Goal: Task Accomplishment & Management: Manage account settings

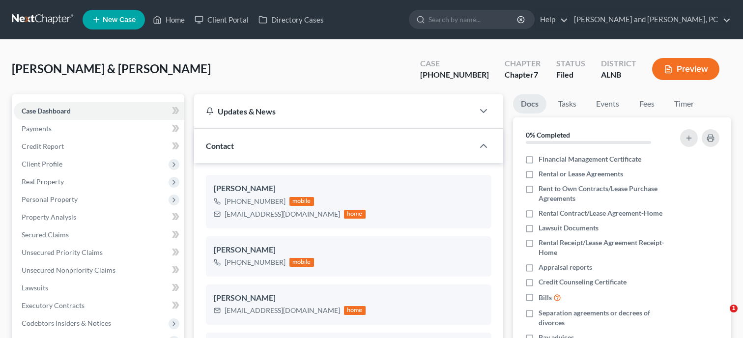
select select "6"
select select "0"
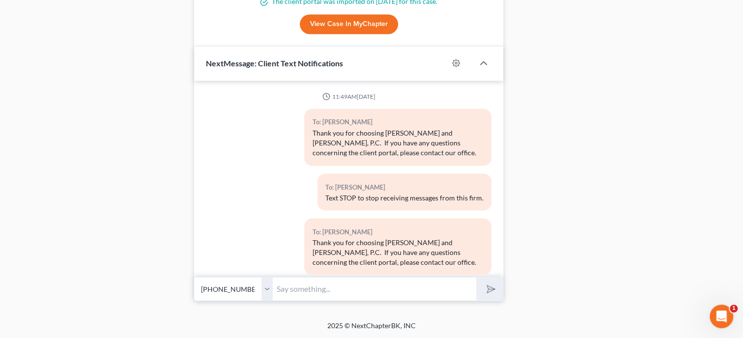
scroll to position [1760, 0]
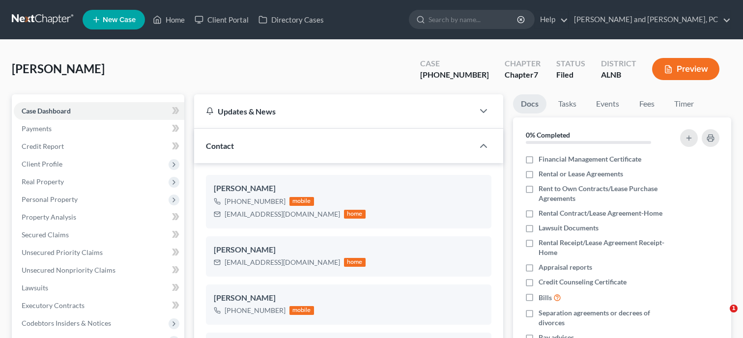
select select "6"
select select "0"
click at [170, 20] on link "Home" at bounding box center [169, 20] width 42 height 18
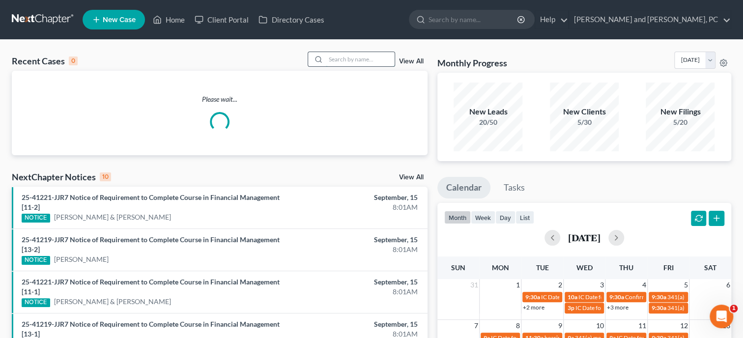
click at [339, 58] on input "search" at bounding box center [360, 59] width 69 height 14
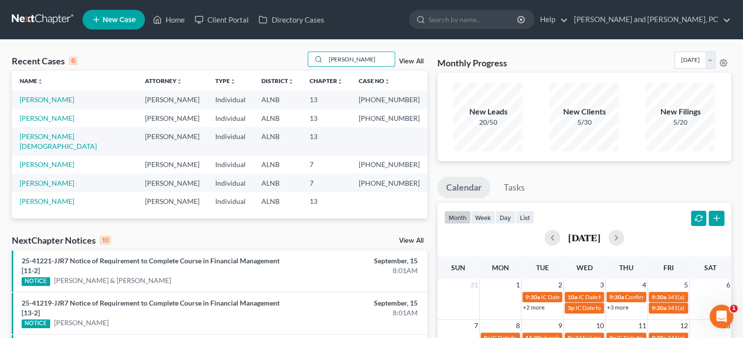
type input "[PERSON_NAME]"
drag, startPoint x: 351, startPoint y: 61, endPoint x: 308, endPoint y: 63, distance: 42.3
click at [326, 63] on input "wilson" at bounding box center [360, 59] width 69 height 14
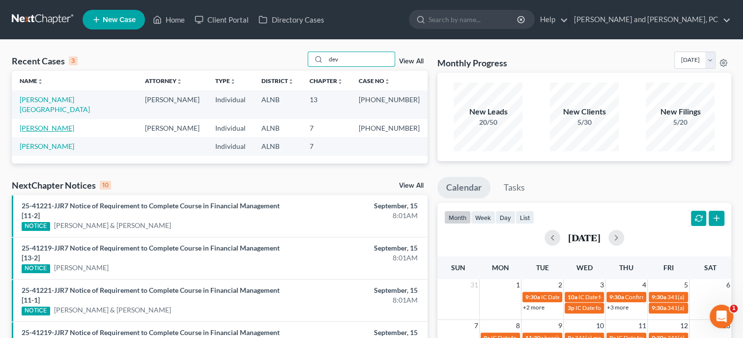
type input "dev"
click at [55, 124] on link "Devoe, Christopher" at bounding box center [47, 128] width 55 height 8
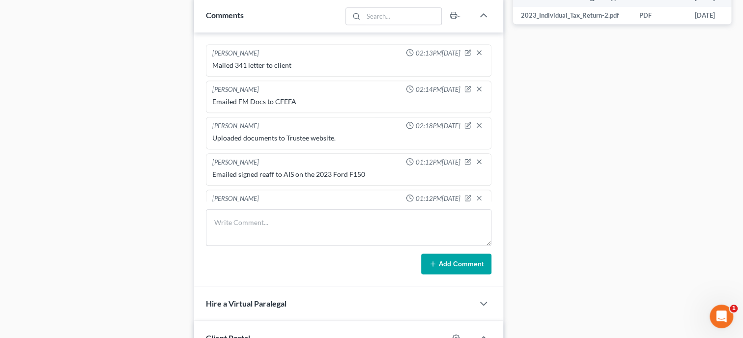
scroll to position [185, 0]
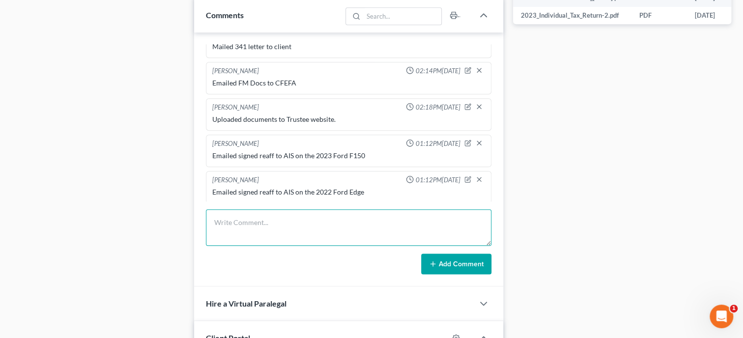
click at [326, 239] on textarea at bounding box center [348, 227] width 285 height 36
type textarea "Paid 1st Installment of FF in the amount of 84.50 Balance: 253.50"
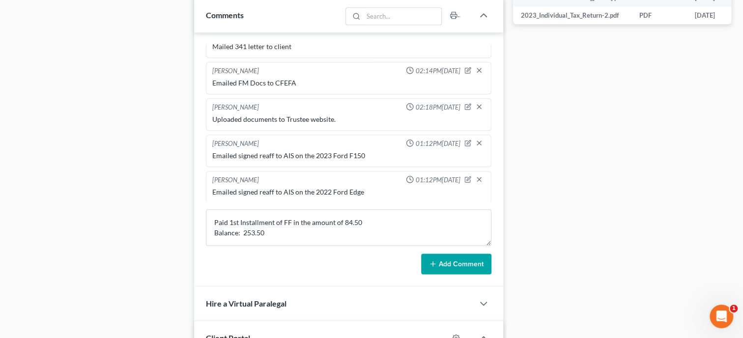
click at [459, 268] on button "Add Comment" at bounding box center [456, 263] width 70 height 21
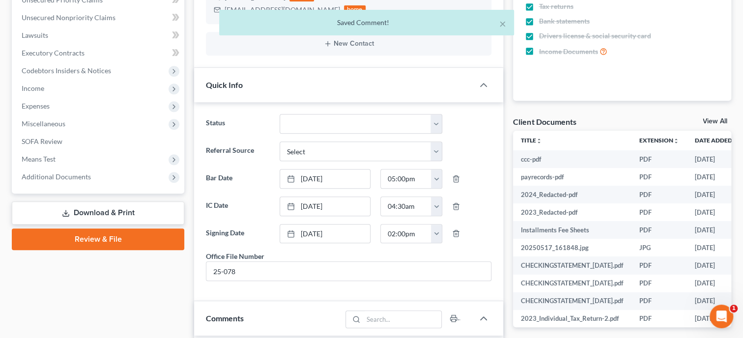
scroll to position [0, 0]
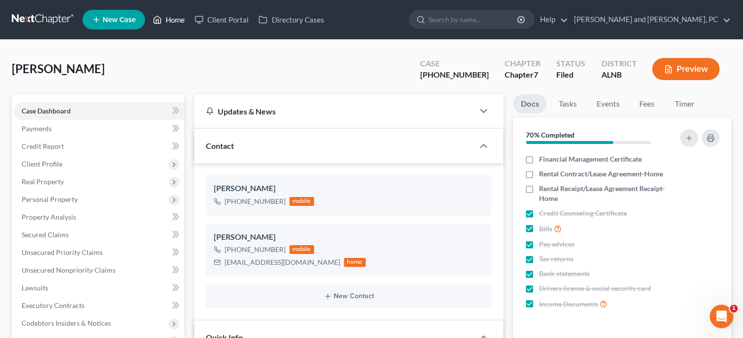
click at [171, 21] on link "Home" at bounding box center [169, 20] width 42 height 18
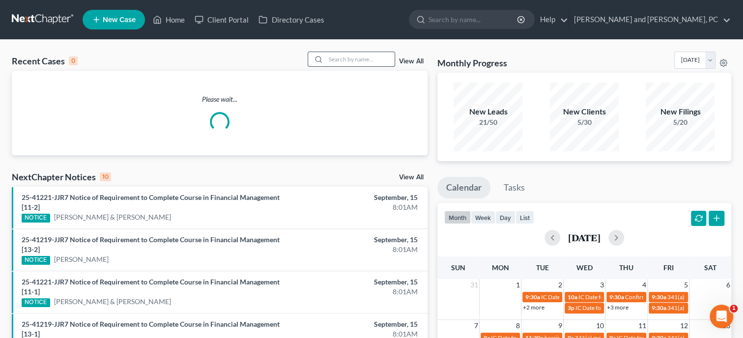
click at [350, 58] on input "search" at bounding box center [360, 59] width 69 height 14
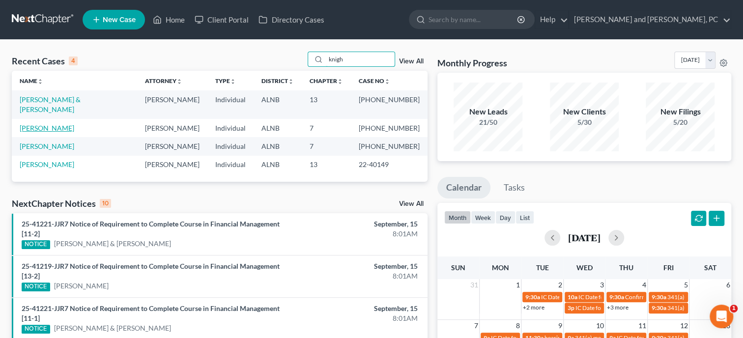
type input "knigh"
click at [65, 124] on link "Knight, Margaret" at bounding box center [47, 128] width 55 height 8
select select "6"
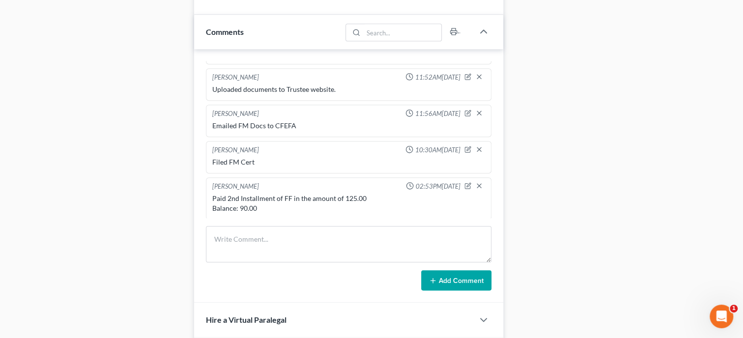
scroll to position [246, 0]
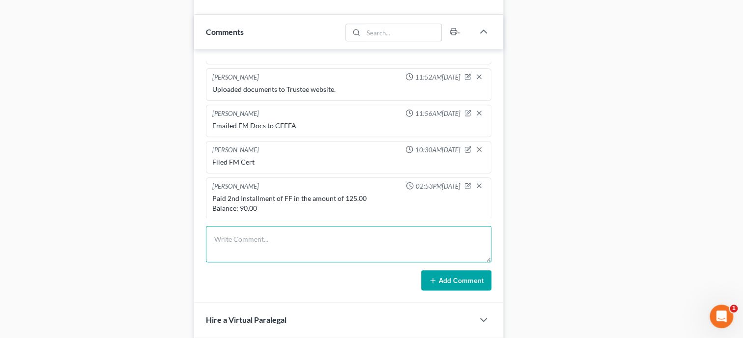
click at [257, 249] on textarea at bounding box center [348, 244] width 285 height 36
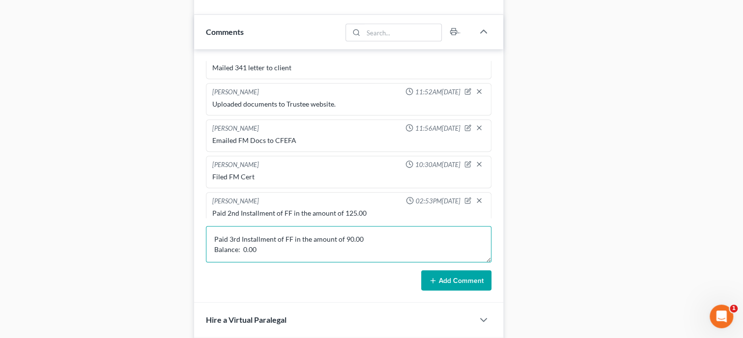
scroll to position [194, 0]
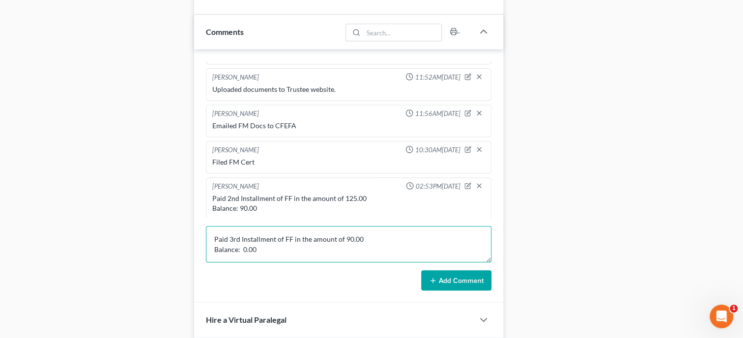
type textarea "Paid 3rd Installment of FF in the amount of 90.00 Balance: 0.00"
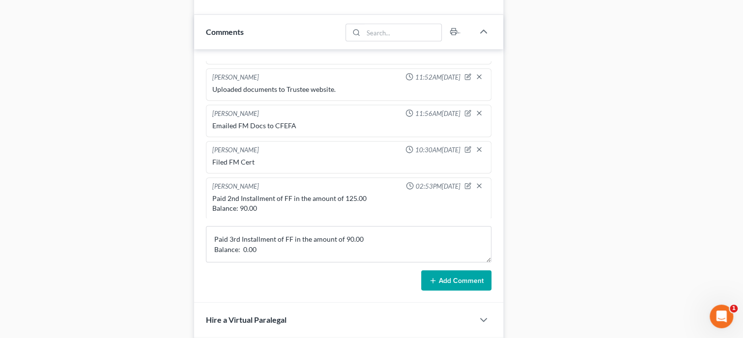
click at [439, 286] on button "Add Comment" at bounding box center [456, 280] width 70 height 21
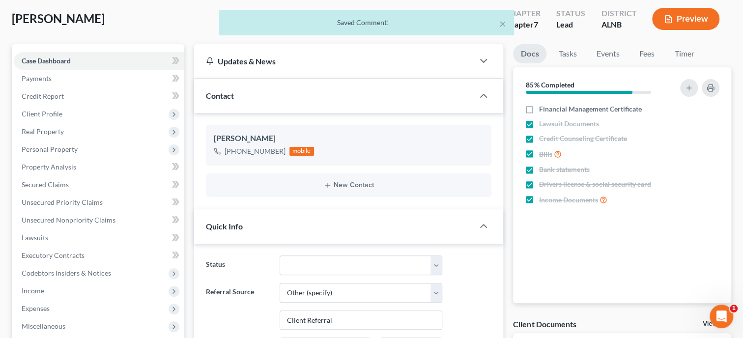
scroll to position [0, 0]
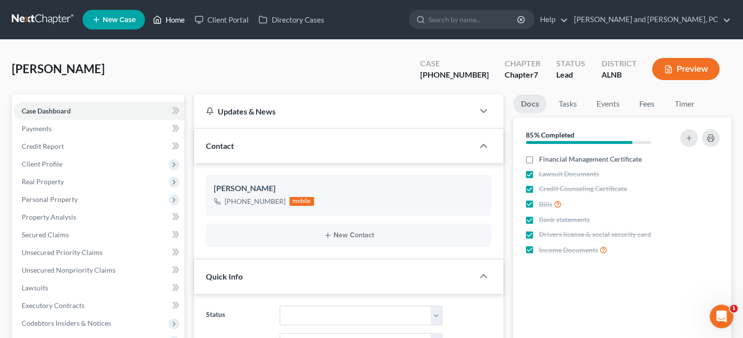
click at [182, 21] on link "Home" at bounding box center [169, 20] width 42 height 18
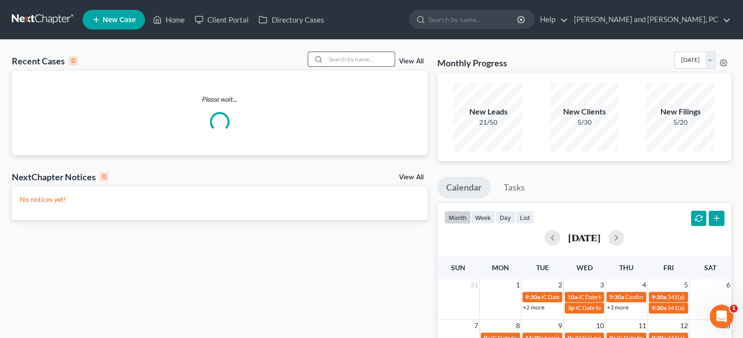
click at [334, 61] on input "search" at bounding box center [360, 59] width 69 height 14
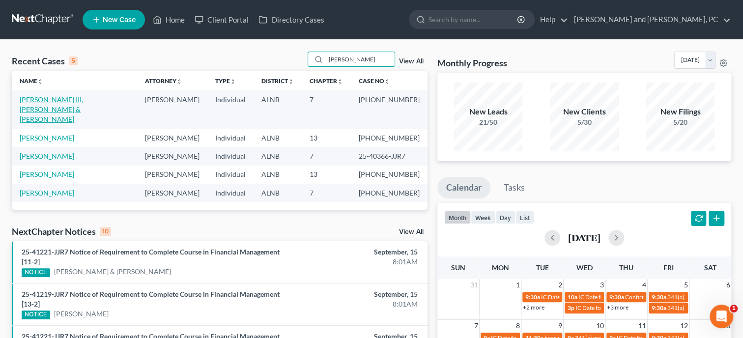
type input "bishop"
click at [56, 100] on link "Bishop III, Harold & Bishop, Alicia" at bounding box center [51, 109] width 63 height 28
select select "1"
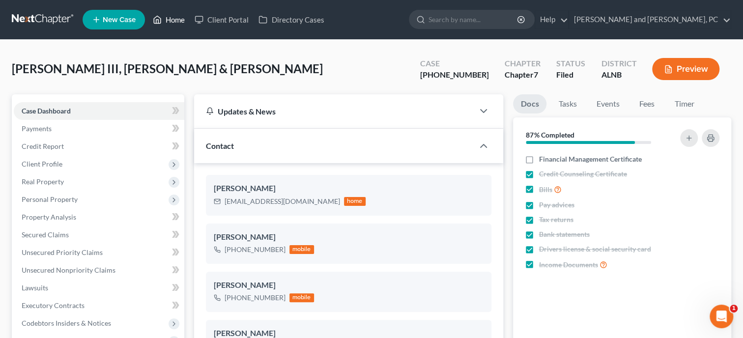
click at [170, 18] on link "Home" at bounding box center [169, 20] width 42 height 18
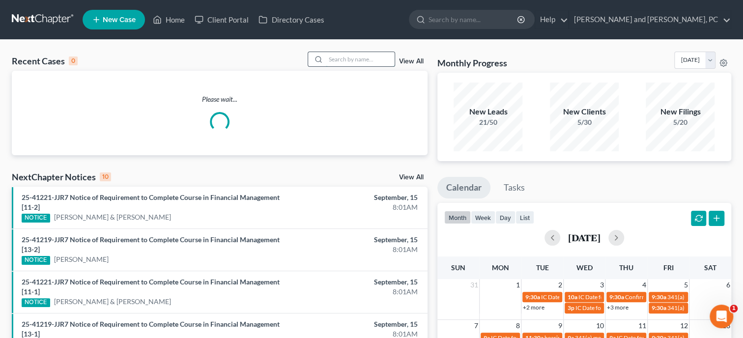
click at [381, 55] on input "search" at bounding box center [360, 59] width 69 height 14
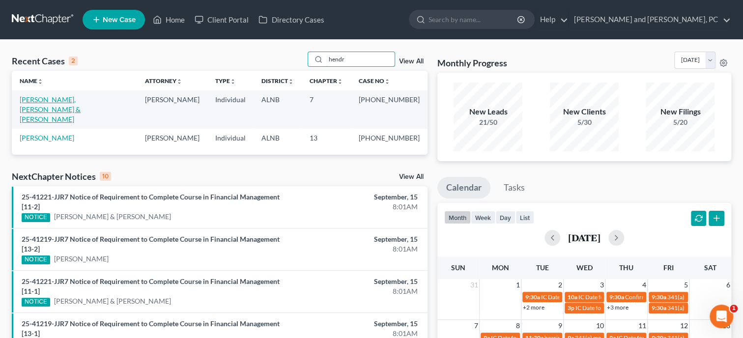
type input "hendr"
click at [74, 99] on link "Hendrix, Jr., David & Hendrix, Barbara" at bounding box center [50, 109] width 61 height 28
select select "6"
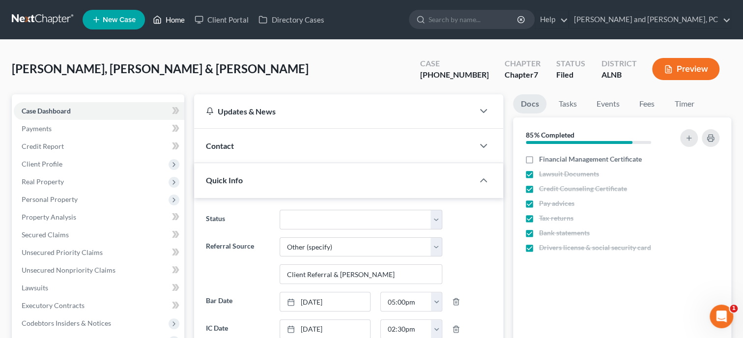
click at [175, 26] on link "Home" at bounding box center [169, 20] width 42 height 18
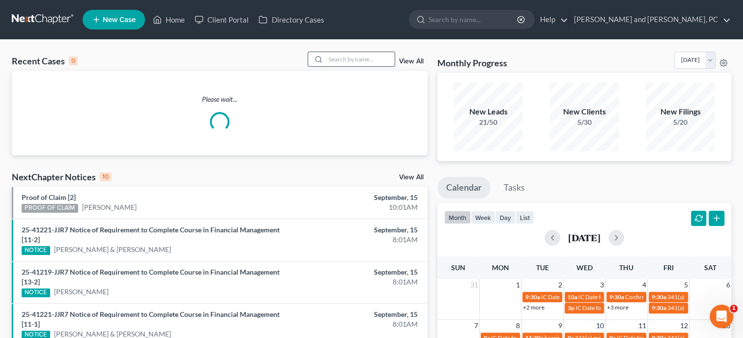
click at [383, 60] on input "search" at bounding box center [360, 59] width 69 height 14
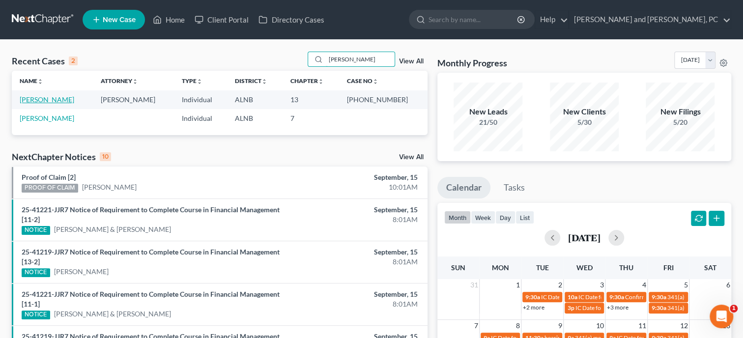
type input "lovell"
click at [57, 101] on link "Lovell, Tommie" at bounding box center [47, 99] width 55 height 8
select select "1"
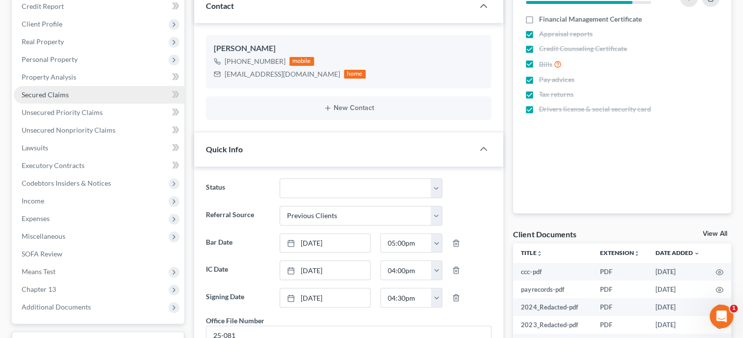
scroll to position [101, 0]
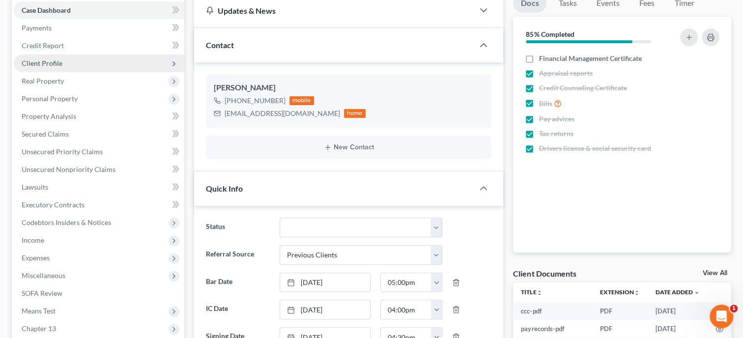
click at [46, 67] on span "Client Profile" at bounding box center [99, 64] width 170 height 18
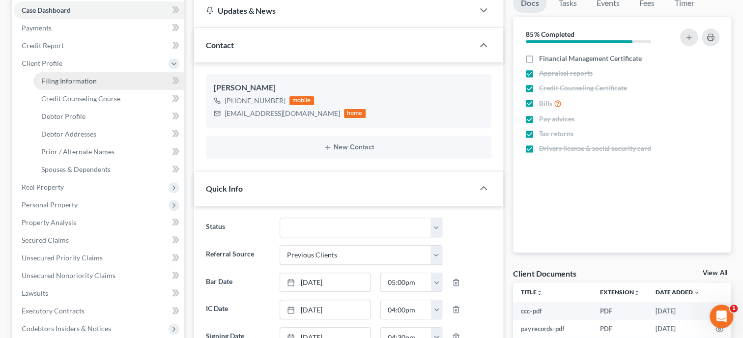
click at [52, 79] on span "Filing Information" at bounding box center [69, 81] width 56 height 8
select select "1"
select select "0"
select select "3"
select select "1"
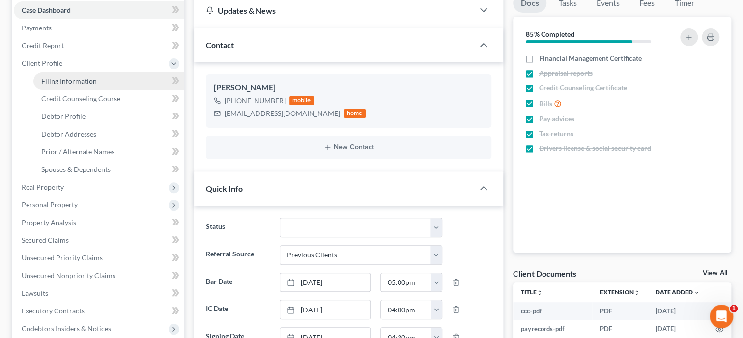
select select "0"
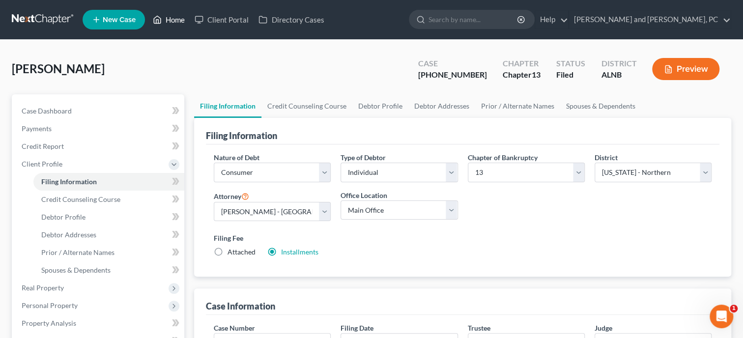
click at [172, 18] on link "Home" at bounding box center [169, 20] width 42 height 18
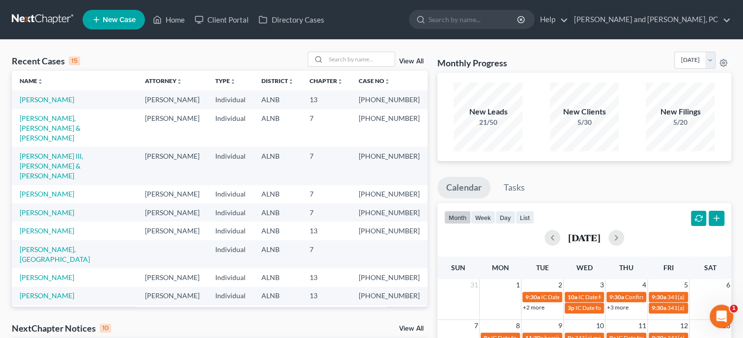
click at [31, 337] on link "Turner, Nathan" at bounding box center [47, 342] width 55 height 8
select select "6"
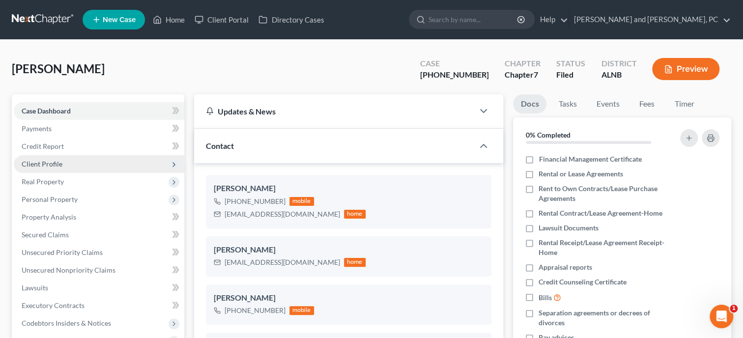
click at [54, 163] on span "Client Profile" at bounding box center [42, 164] width 41 height 8
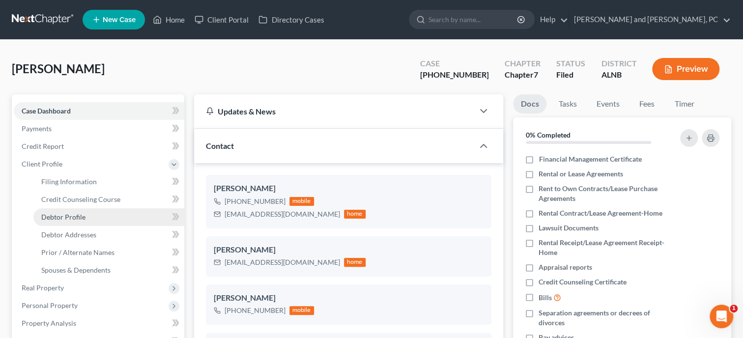
click at [74, 220] on span "Debtor Profile" at bounding box center [63, 217] width 44 height 8
select select "1"
select select "4"
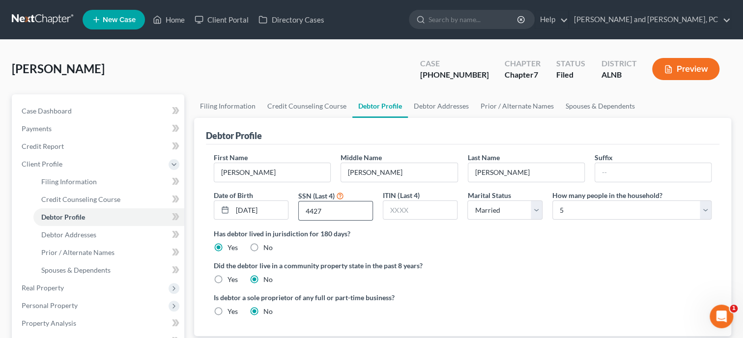
click at [332, 217] on input "4427" at bounding box center [336, 210] width 74 height 19
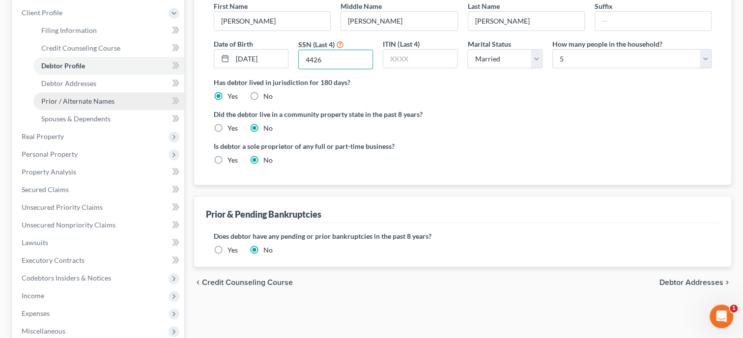
scroll to position [303, 0]
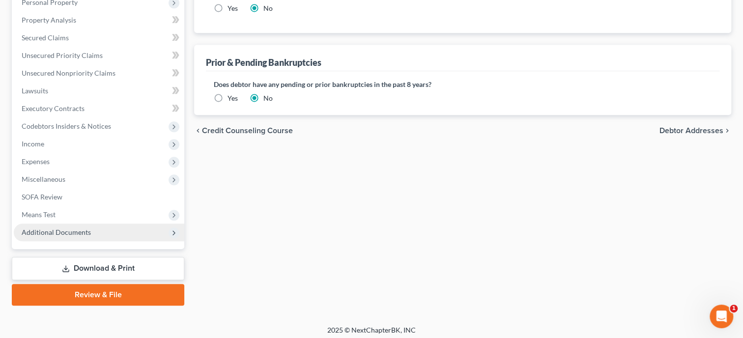
type input "4426"
click at [99, 231] on span "Additional Documents" at bounding box center [99, 232] width 170 height 18
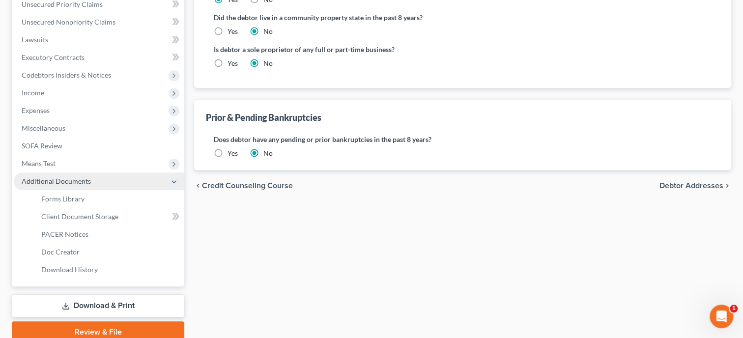
scroll to position [289, 0]
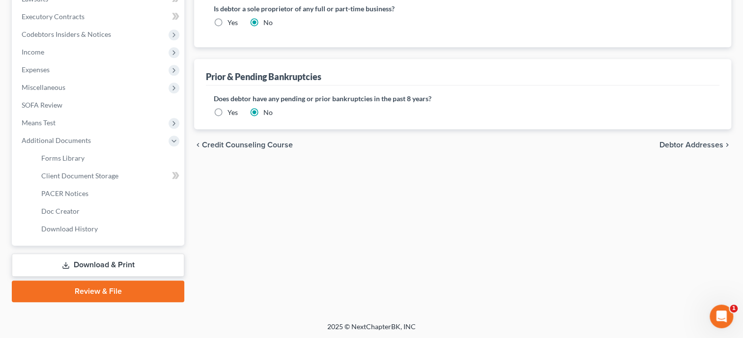
click at [106, 269] on link "Download & Print" at bounding box center [98, 264] width 172 height 23
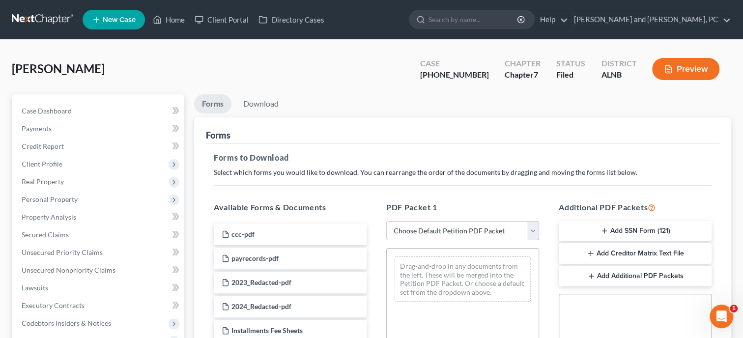
click at [386, 221] on select "Choose Default Petition PDF Packet Complete Bankruptcy Petition (all forms and …" at bounding box center [462, 231] width 153 height 20
select select "2"
click option "Amended Forms" at bounding box center [0, 0] width 0 height 0
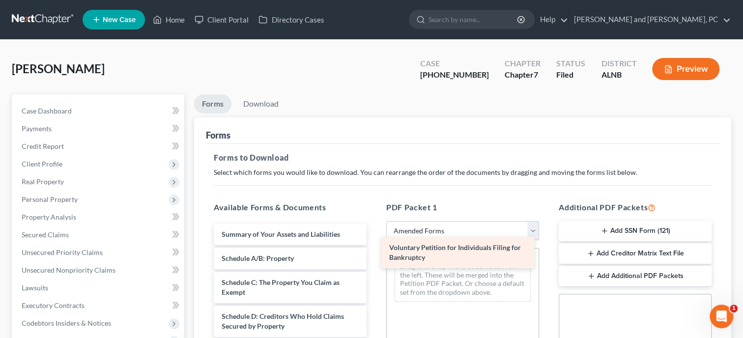
drag, startPoint x: 263, startPoint y: 244, endPoint x: 431, endPoint y: 258, distance: 168.1
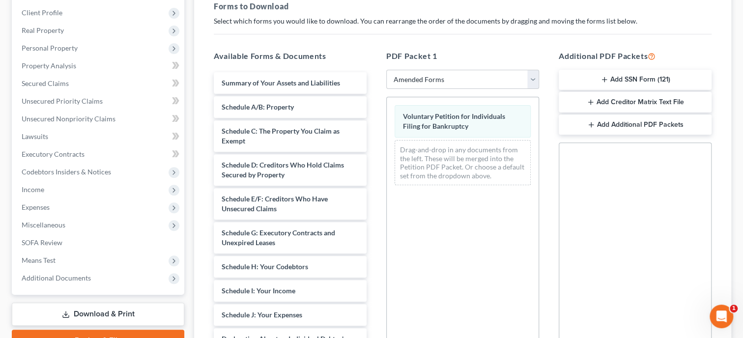
scroll to position [268, 0]
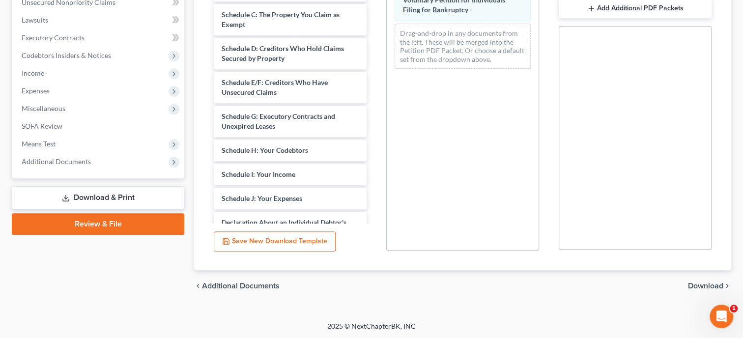
click at [690, 283] on span "Download" at bounding box center [705, 286] width 35 height 8
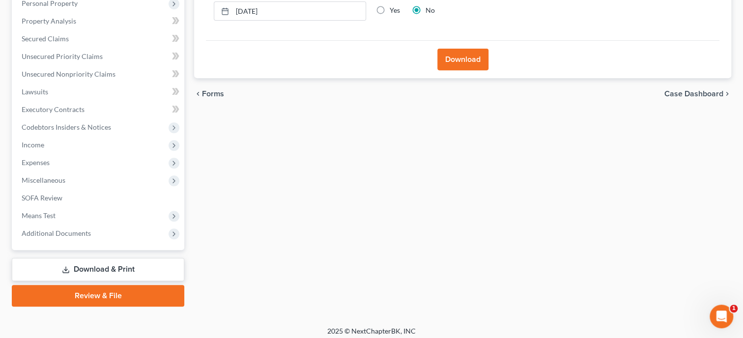
scroll to position [49, 0]
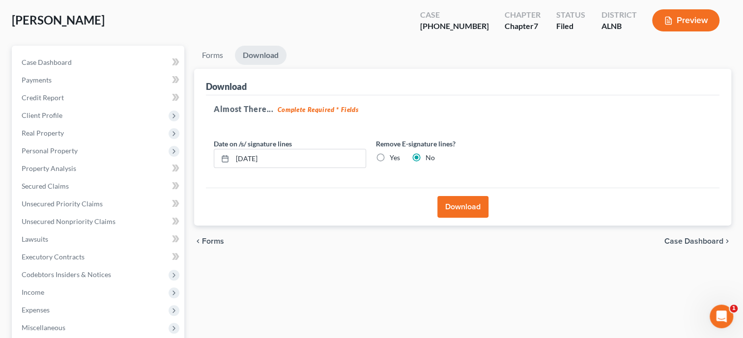
click at [462, 202] on button "Download" at bounding box center [462, 207] width 51 height 22
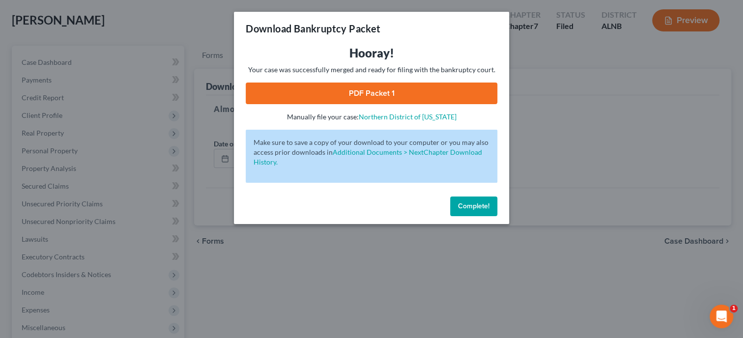
click at [389, 88] on link "PDF Packet 1" at bounding box center [371, 94] width 251 height 22
click at [481, 211] on button "Complete!" at bounding box center [473, 206] width 47 height 20
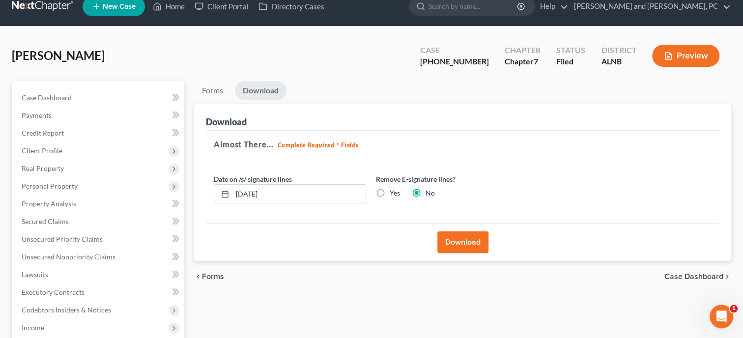
scroll to position [0, 0]
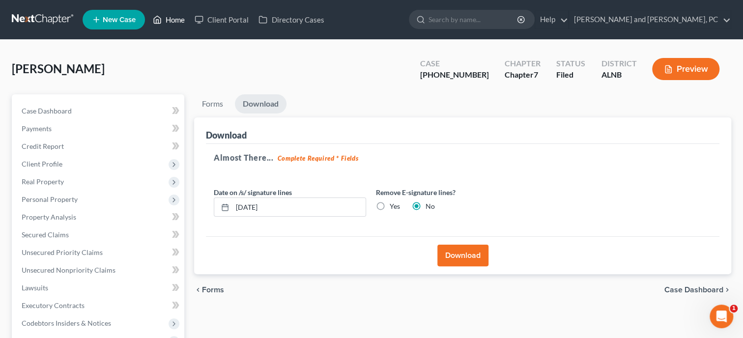
click at [177, 23] on link "Home" at bounding box center [169, 20] width 42 height 18
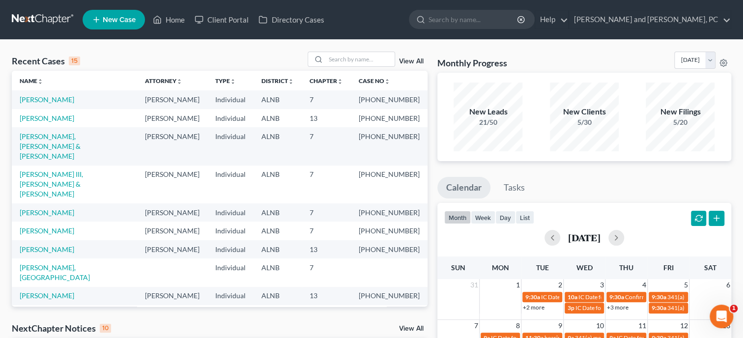
click at [38, 328] on link "[PERSON_NAME] & [PERSON_NAME]" at bounding box center [50, 337] width 61 height 18
select select "6"
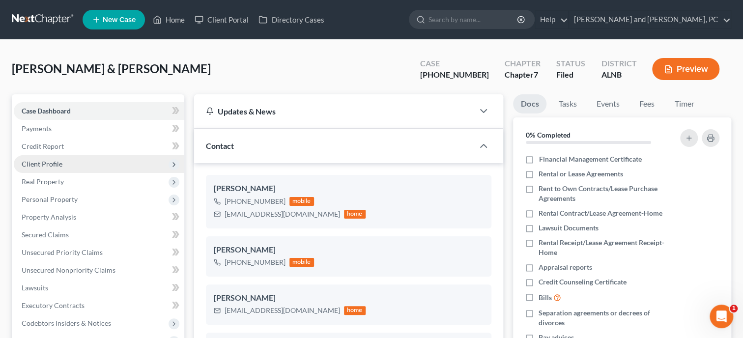
scroll to position [1760, 0]
click at [57, 163] on span "Client Profile" at bounding box center [42, 164] width 41 height 8
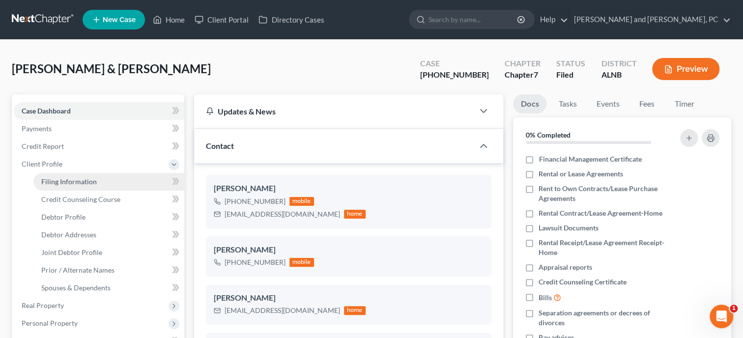
click at [56, 180] on span "Filing Information" at bounding box center [69, 181] width 56 height 8
select select "1"
select select "0"
select select "1"
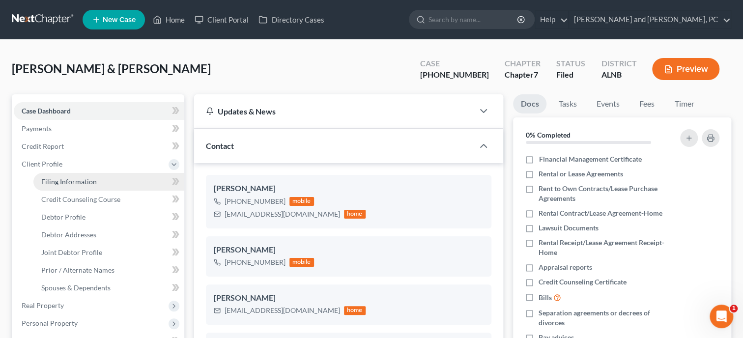
select select "0"
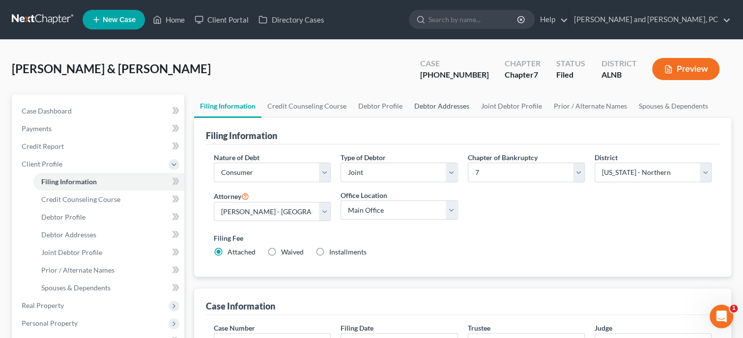
click at [441, 109] on link "Debtor Addresses" at bounding box center [441, 106] width 67 height 24
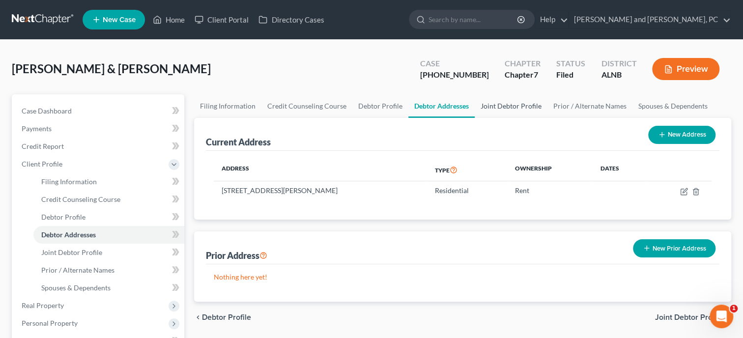
click at [504, 104] on link "Joint Debtor Profile" at bounding box center [510, 106] width 73 height 24
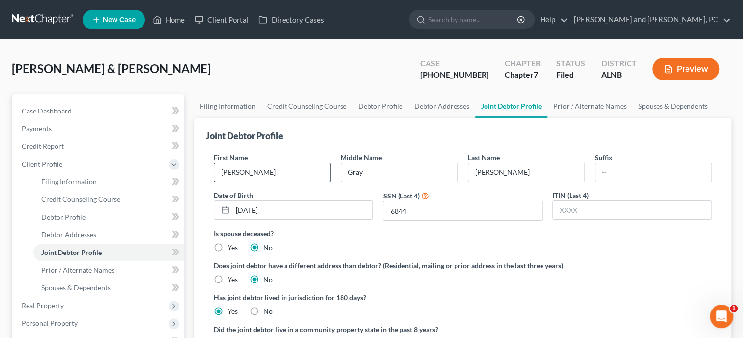
click at [236, 172] on input "Sharoon" at bounding box center [272, 172] width 116 height 19
type input "Sharon"
click at [53, 147] on span "Credit Report" at bounding box center [43, 146] width 42 height 8
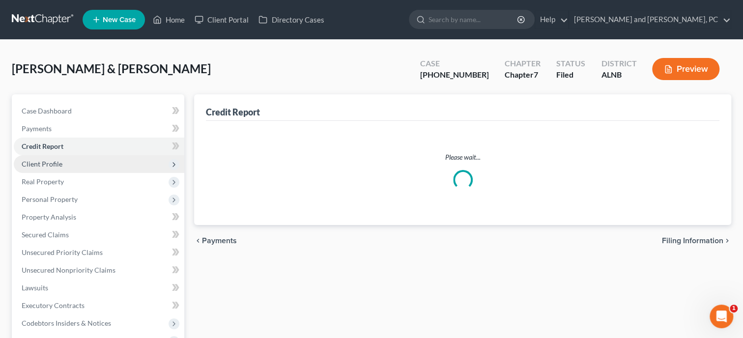
click at [52, 167] on span "Client Profile" at bounding box center [42, 164] width 41 height 8
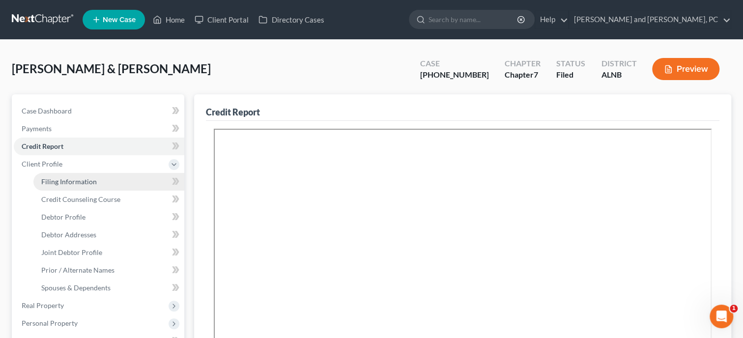
click at [54, 182] on span "Filing Information" at bounding box center [69, 181] width 56 height 8
select select "1"
select select "0"
select select "1"
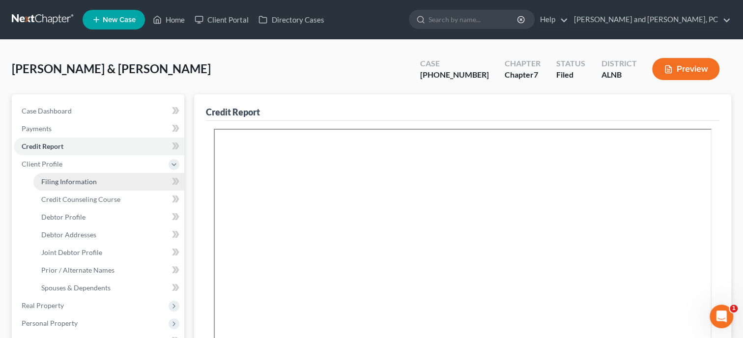
select select "0"
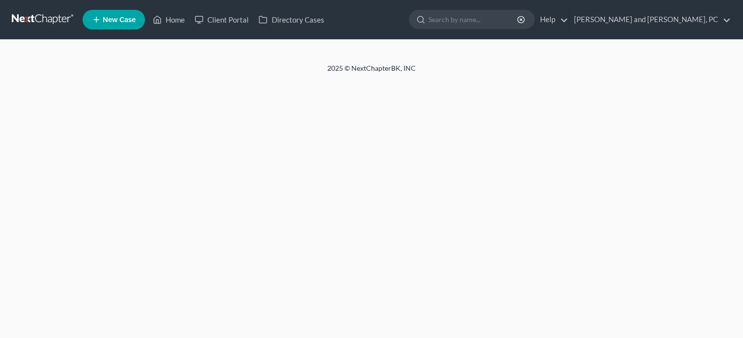
select select "1"
select select "0"
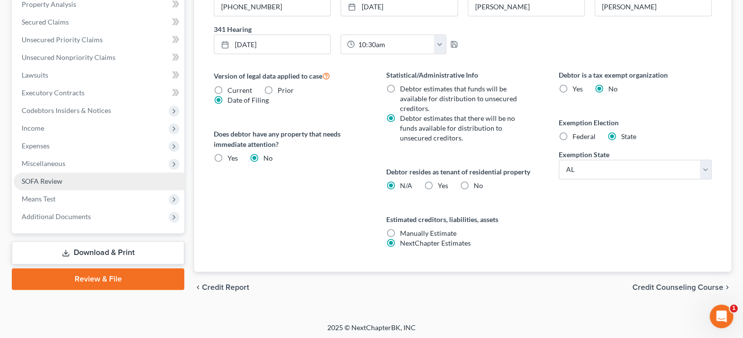
scroll to position [337, 0]
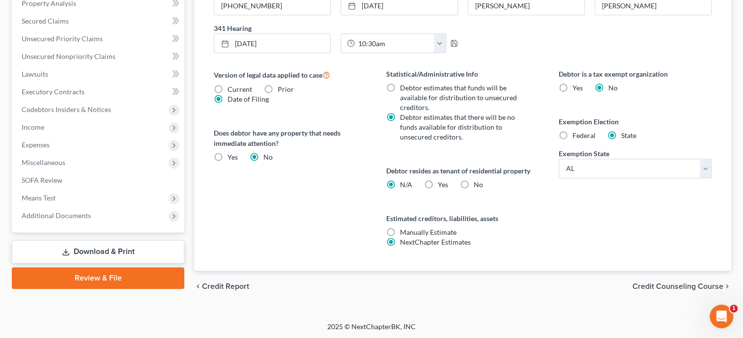
click at [92, 253] on link "Download & Print" at bounding box center [98, 251] width 172 height 23
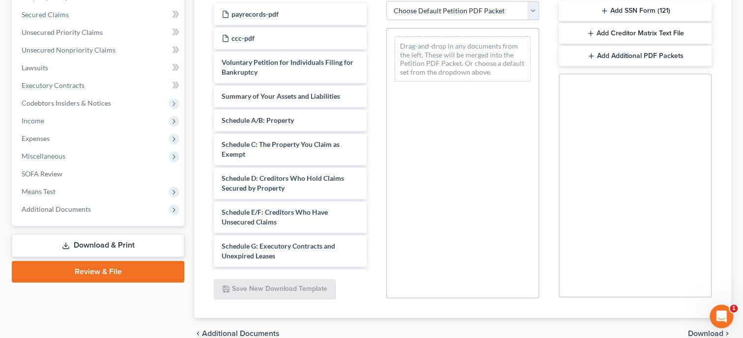
scroll to position [200, 0]
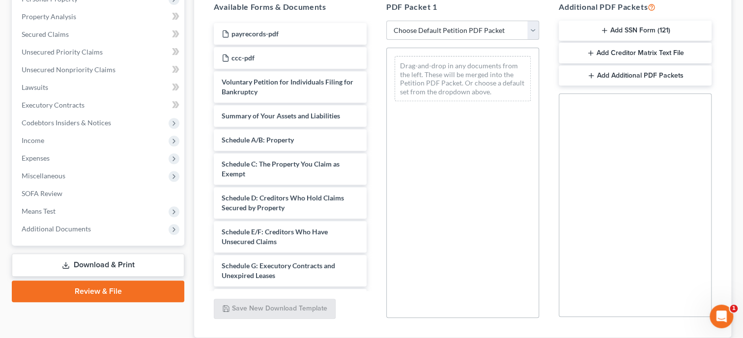
click at [386, 21] on select "Choose Default Petition PDF Packet Complete Bankruptcy Petition (all forms and …" at bounding box center [462, 31] width 153 height 20
select select "2"
click option "Amended Forms" at bounding box center [0, 0] width 0 height 0
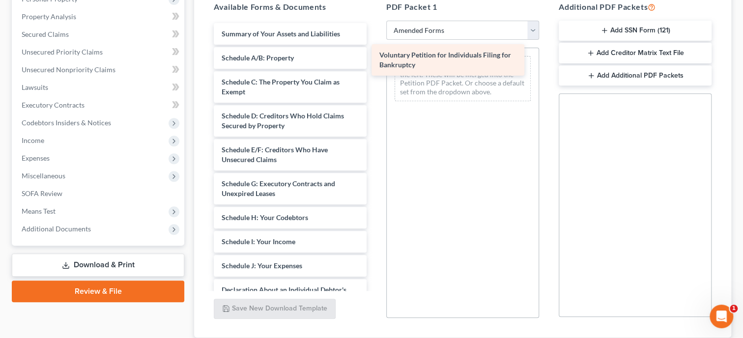
drag, startPoint x: 287, startPoint y: 43, endPoint x: 446, endPoint y: 65, distance: 160.2
click at [374, 65] on div "Voluntary Petition for Individuals Filing for Bankruptcy Voluntary Petition for…" at bounding box center [290, 270] width 168 height 495
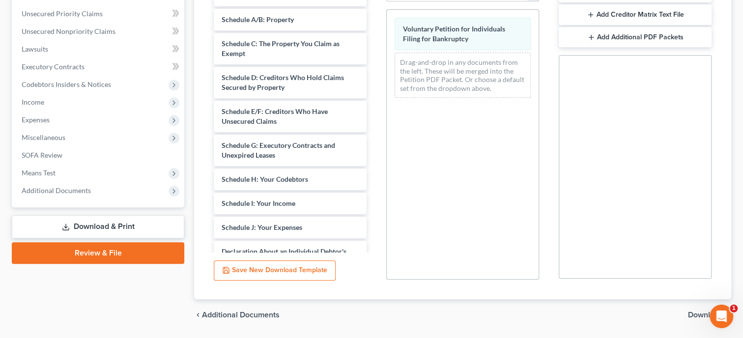
scroll to position [268, 0]
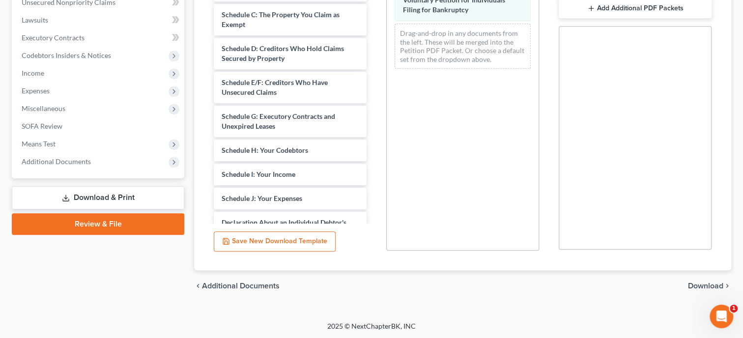
click at [703, 285] on span "Download" at bounding box center [705, 286] width 35 height 8
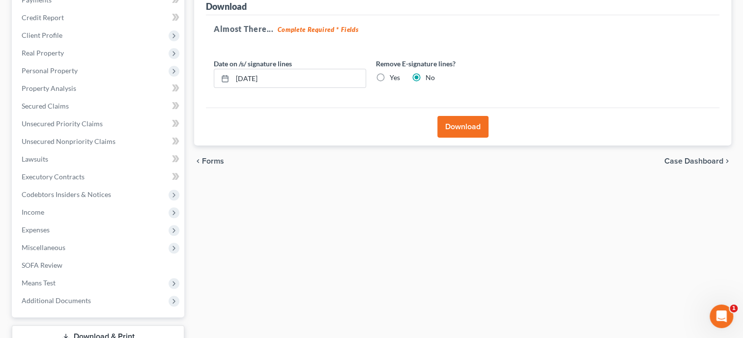
scroll to position [49, 0]
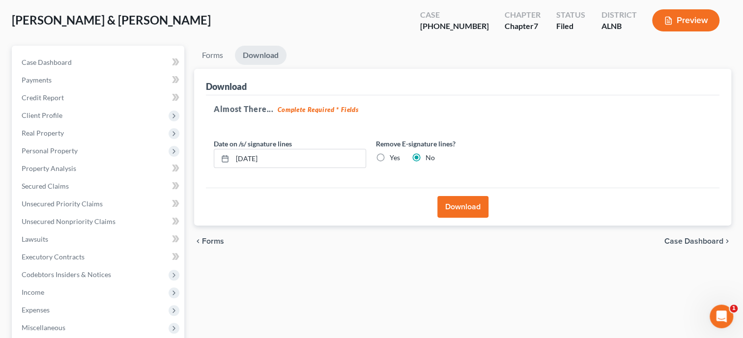
click at [458, 201] on button "Download" at bounding box center [462, 207] width 51 height 22
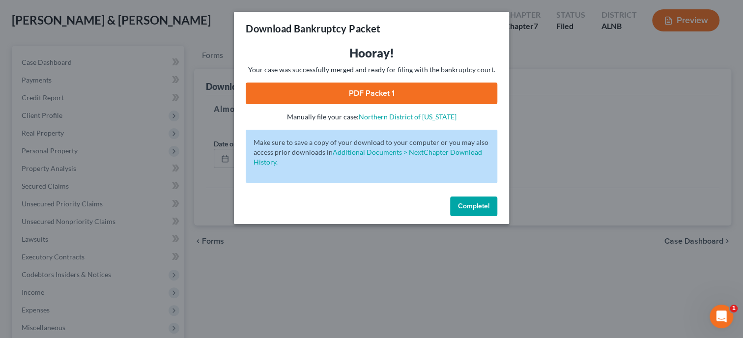
click at [341, 92] on link "PDF Packet 1" at bounding box center [371, 94] width 251 height 22
click at [474, 210] on span "Complete!" at bounding box center [473, 206] width 31 height 8
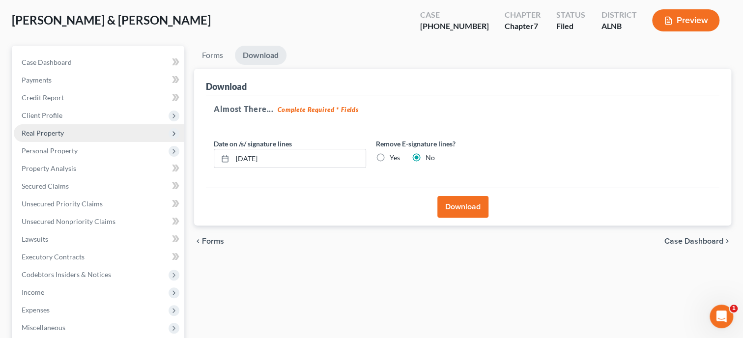
scroll to position [0, 0]
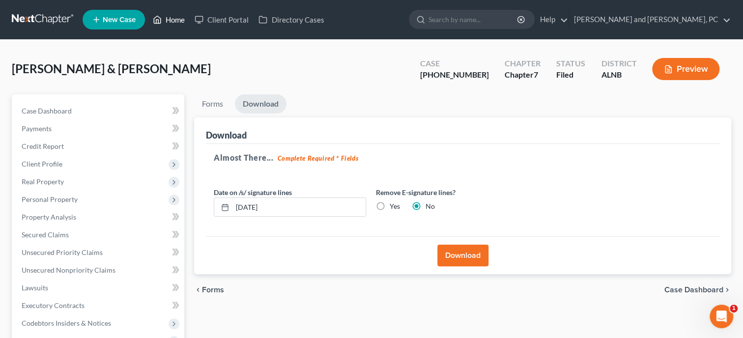
click at [166, 17] on link "Home" at bounding box center [169, 20] width 42 height 18
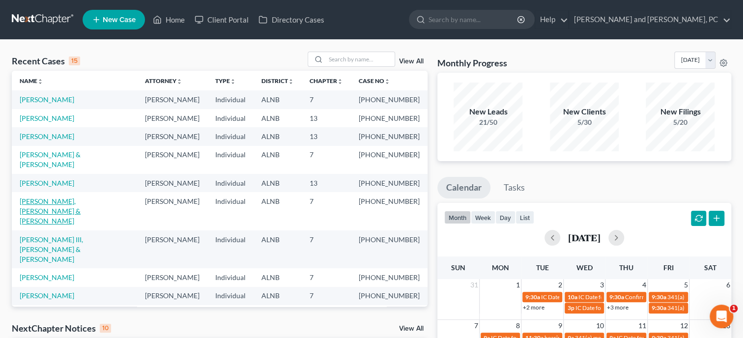
click at [81, 197] on link "Hendrix, Jr., David & Hendrix, Barbara" at bounding box center [50, 211] width 61 height 28
select select "6"
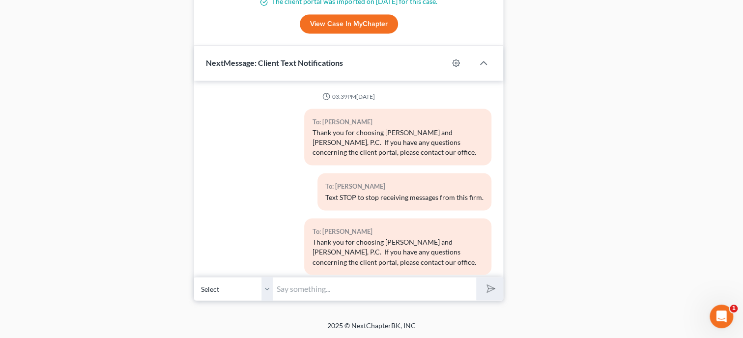
scroll to position [1701, 0]
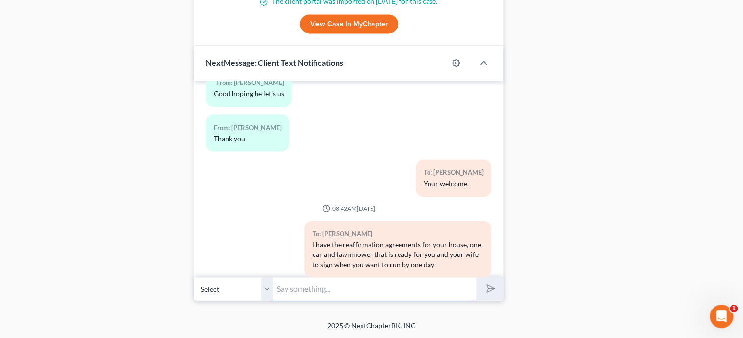
click at [305, 294] on input "text" at bounding box center [374, 289] width 203 height 24
type input "Hughes Credit Union just reached out and said your were due for your September …"
click at [476, 277] on button "submit" at bounding box center [489, 288] width 27 height 23
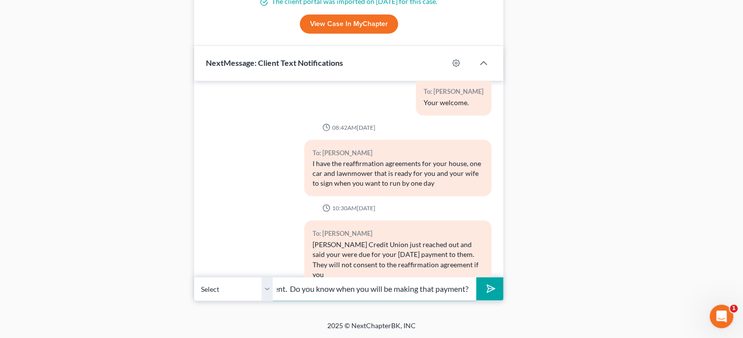
scroll to position [0, 45]
type input "are not current. Do you know when you will be making that payment?"
click at [476, 277] on button "submit" at bounding box center [489, 288] width 27 height 23
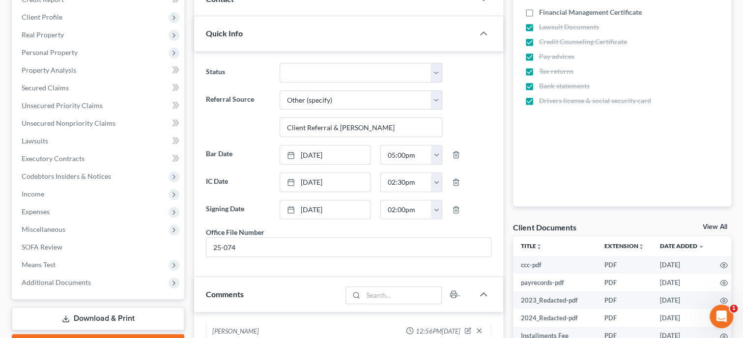
scroll to position [0, 0]
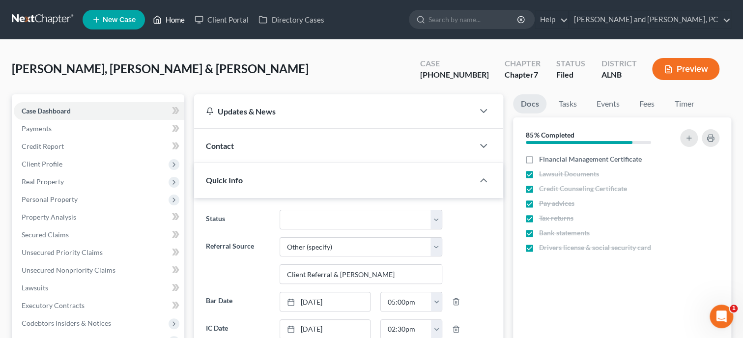
click at [182, 19] on link "Home" at bounding box center [169, 20] width 42 height 18
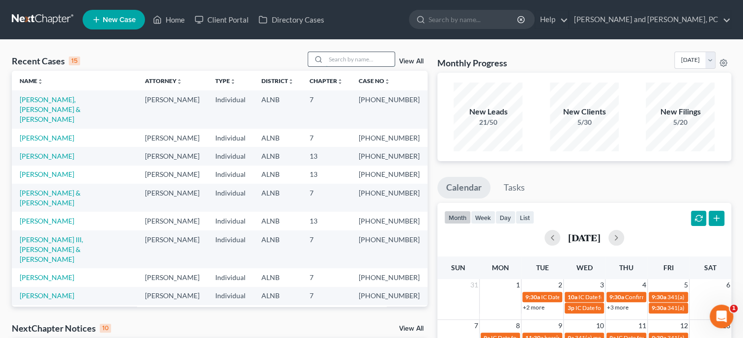
click at [365, 62] on input "search" at bounding box center [360, 59] width 69 height 14
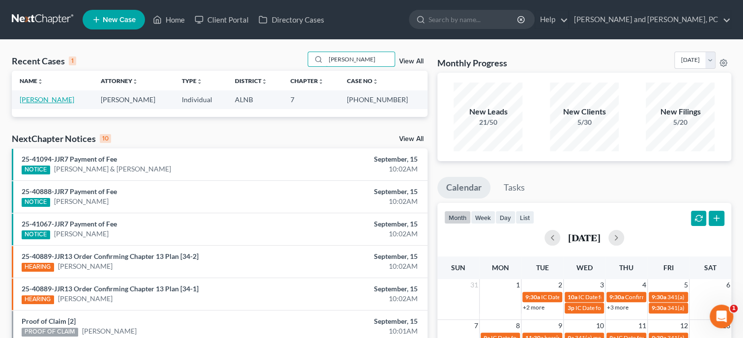
type input "walker"
click at [51, 103] on link "Walker, Katrina" at bounding box center [47, 99] width 55 height 8
select select "0"
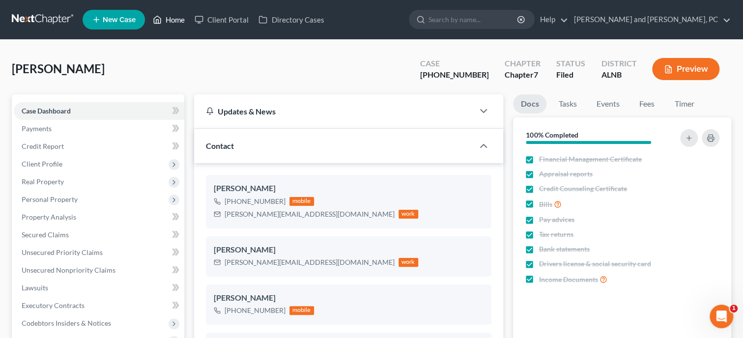
click at [185, 21] on link "Home" at bounding box center [169, 20] width 42 height 18
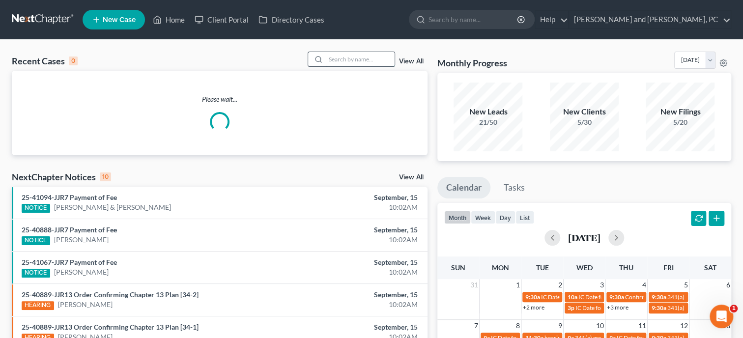
click at [340, 60] on input "search" at bounding box center [360, 59] width 69 height 14
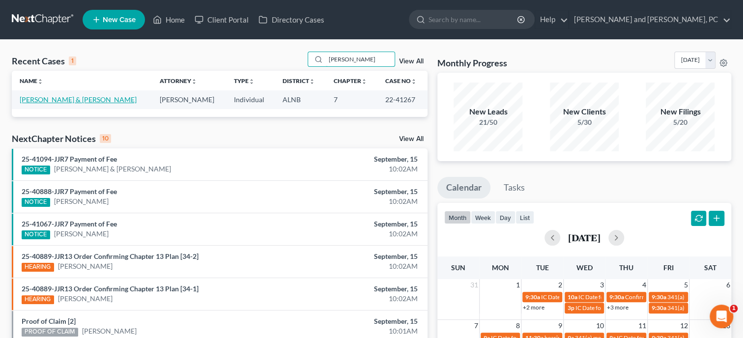
type input "hayes"
click at [40, 104] on link "Hayes, Ernie & Tina" at bounding box center [78, 99] width 117 height 8
select select "6"
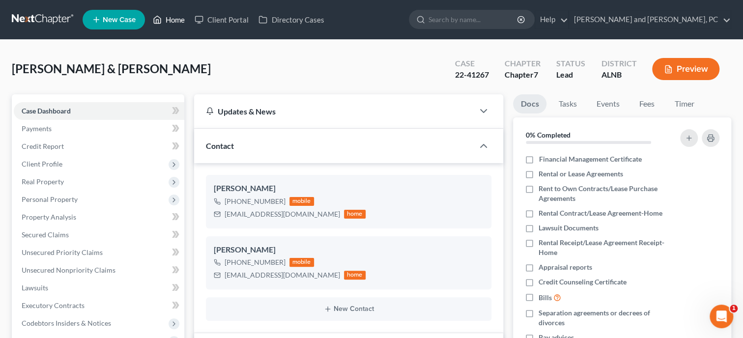
click at [177, 23] on link "Home" at bounding box center [169, 20] width 42 height 18
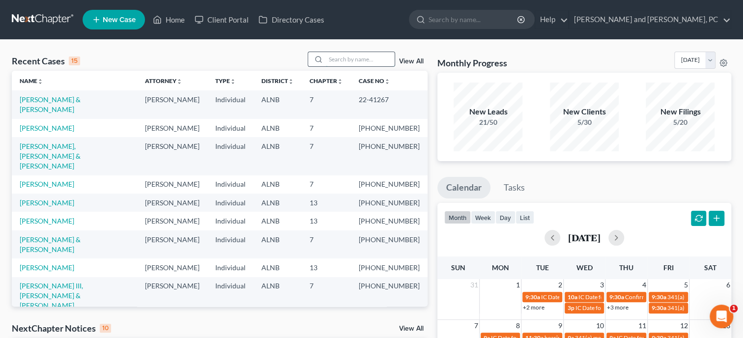
click at [326, 64] on input "search" at bounding box center [360, 59] width 69 height 14
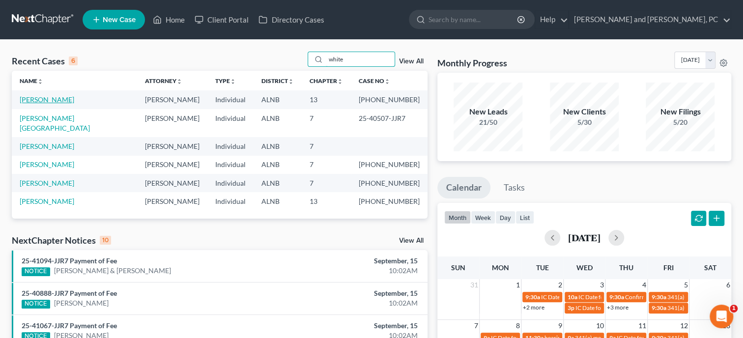
type input "white"
click at [54, 98] on link "White, Danny" at bounding box center [47, 99] width 55 height 8
select select "6"
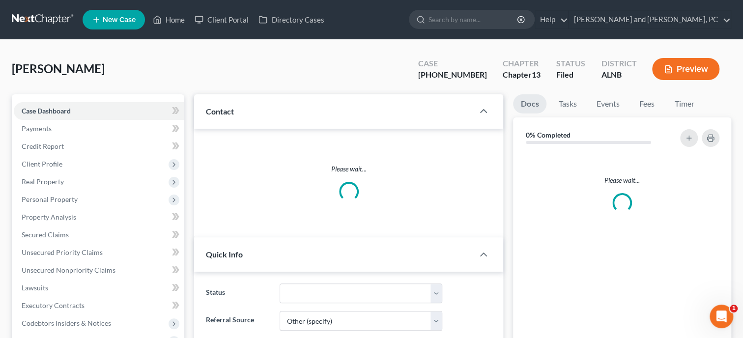
click at [52, 99] on div "Case Dashboard Payments Invoices Payments Payments Credit Report Client Profile…" at bounding box center [98, 278] width 172 height 369
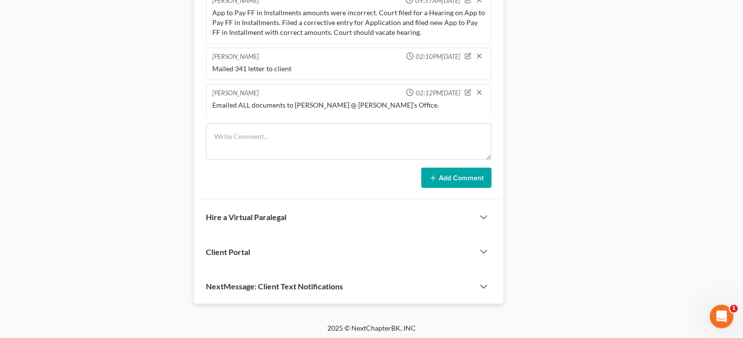
scroll to position [619, 0]
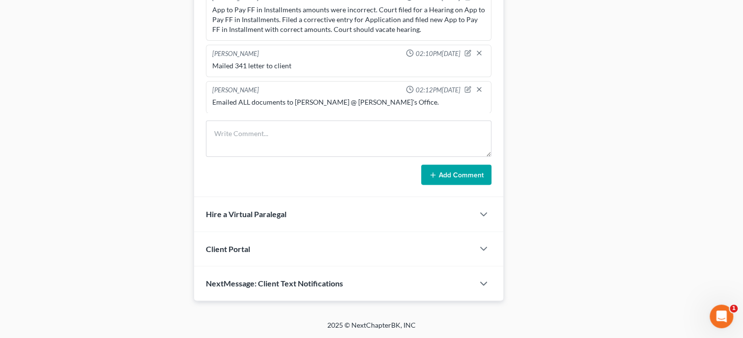
click at [338, 282] on span "NextMessage: Client Text Notifications" at bounding box center [274, 283] width 137 height 9
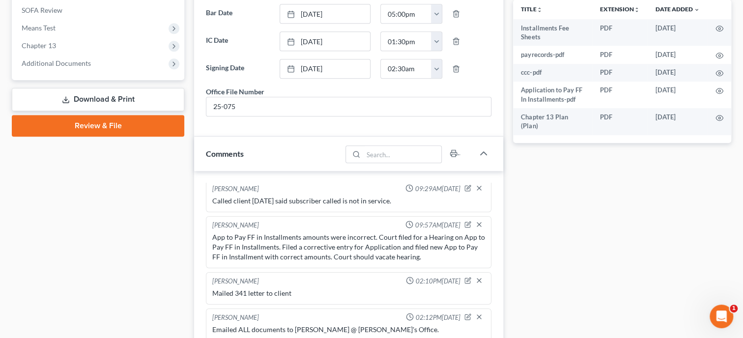
scroll to position [0, 0]
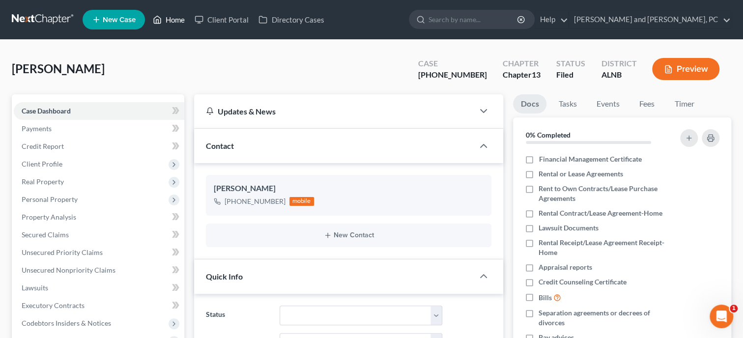
click at [178, 24] on link "Home" at bounding box center [169, 20] width 42 height 18
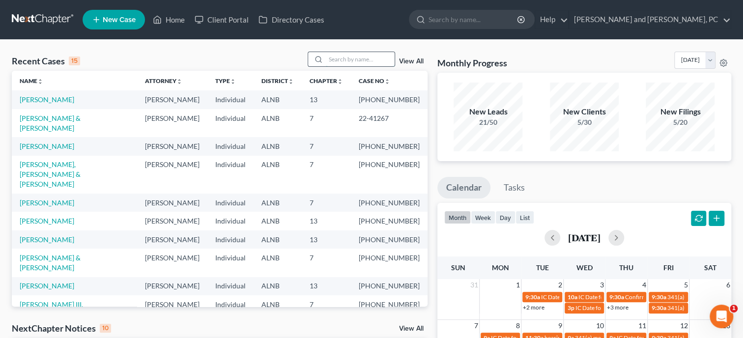
click at [358, 59] on input "search" at bounding box center [360, 59] width 69 height 14
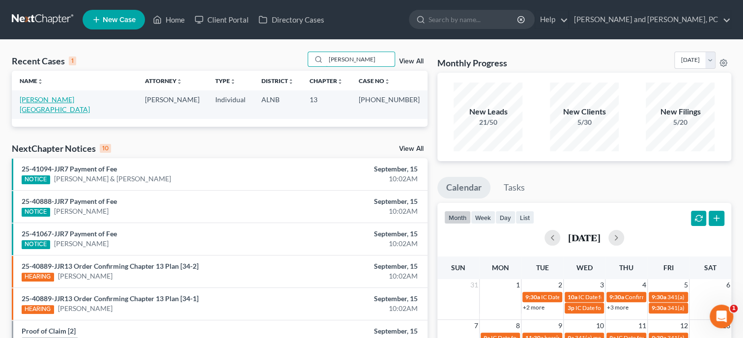
type input "cann"
click at [30, 100] on link "Cannon, Devon" at bounding box center [55, 104] width 70 height 18
select select "1"
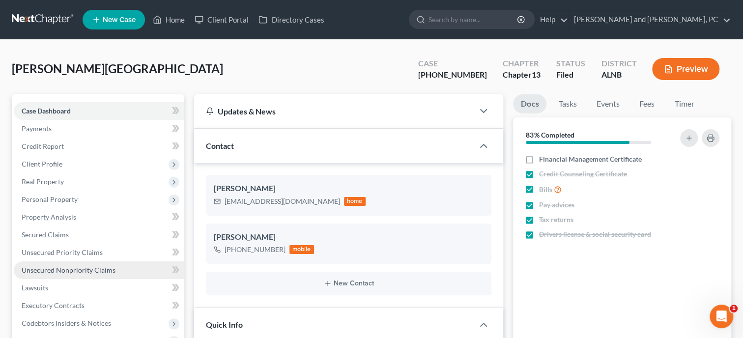
scroll to position [5649, 0]
click at [66, 273] on span "Unsecured Nonpriority Claims" at bounding box center [69, 270] width 94 height 8
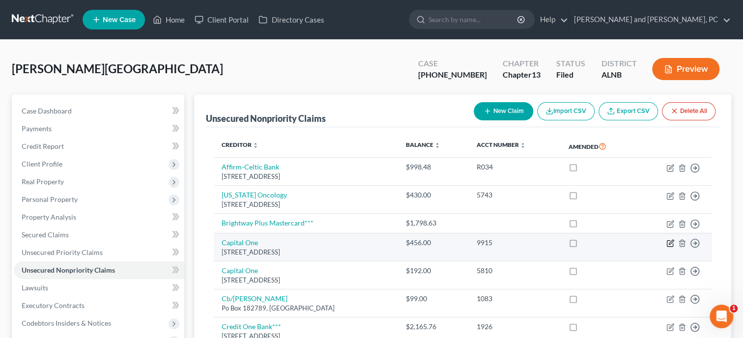
click at [669, 243] on icon "button" at bounding box center [671, 242] width 4 height 4
select select "48"
select select "2"
select select "0"
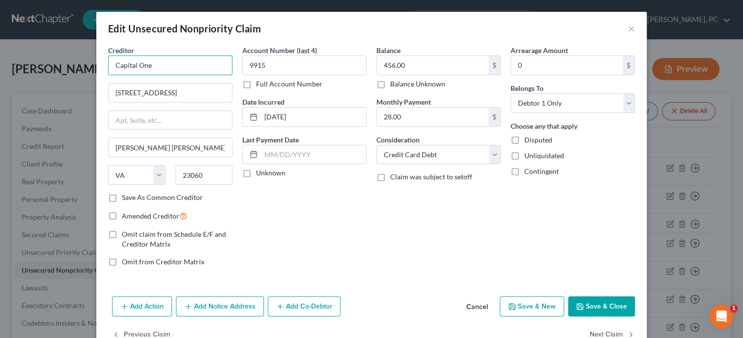
click at [165, 63] on input "Capital One" at bounding box center [170, 66] width 124 height 20
type input "Capital One***"
click at [416, 73] on input "456.00" at bounding box center [433, 65] width 112 height 19
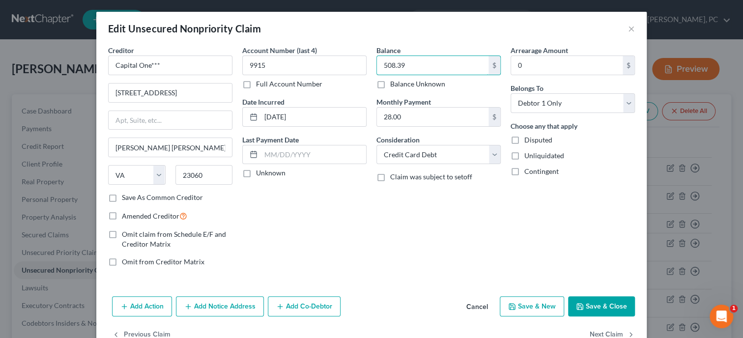
type input "508.39"
click at [346, 261] on div "Account Number (last 4) 9915 Full Account Number Date Incurred 10-18-2022 Last …" at bounding box center [304, 159] width 134 height 229
click at [600, 308] on button "Save & Close" at bounding box center [601, 306] width 67 height 21
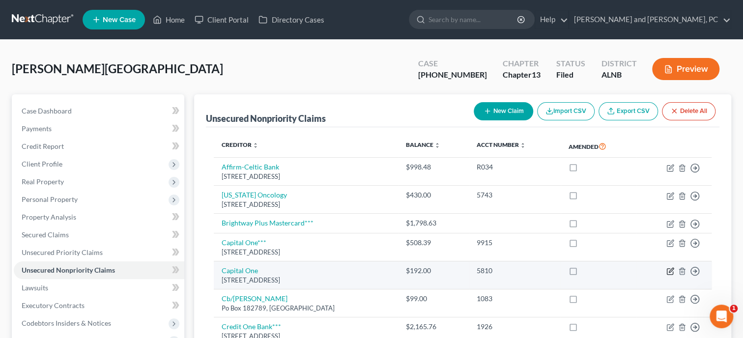
click at [669, 270] on icon "button" at bounding box center [671, 270] width 4 height 4
select select "48"
select select "2"
select select "0"
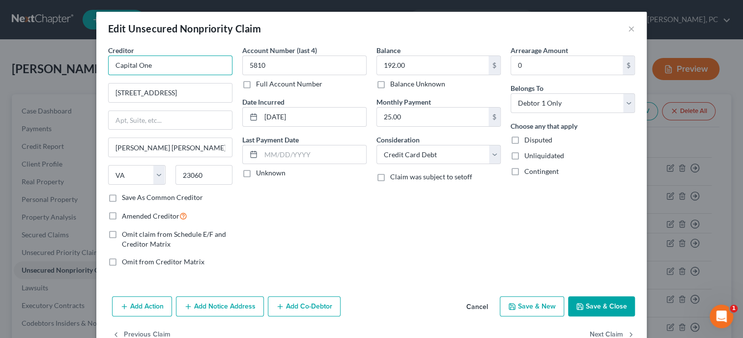
click at [210, 65] on input "Capital One" at bounding box center [170, 66] width 124 height 20
type input "Capital One***"
click at [419, 71] on input "192.00" at bounding box center [433, 65] width 112 height 19
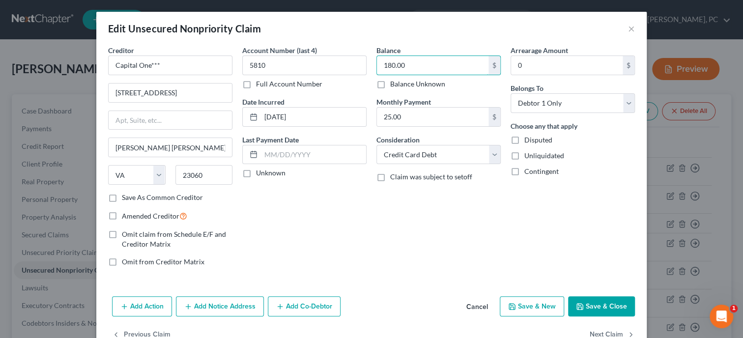
type input "180.00"
click at [592, 303] on button "Save & Close" at bounding box center [601, 306] width 67 height 21
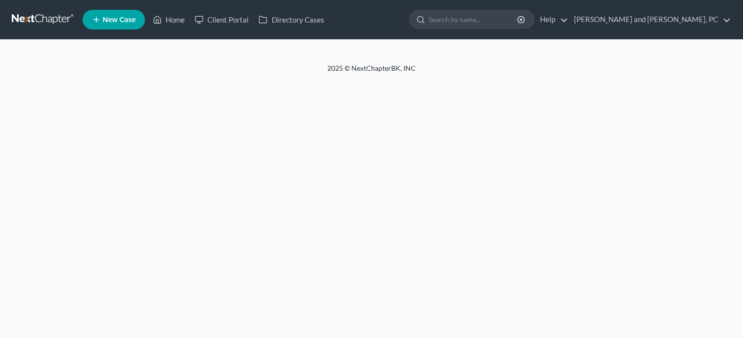
select select "6"
select select "0"
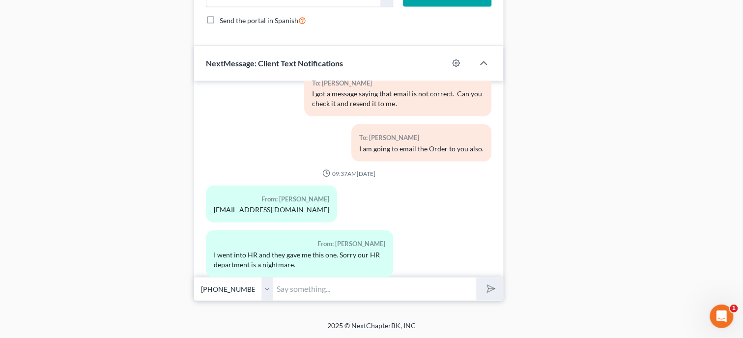
scroll to position [1018, 0]
drag, startPoint x: 296, startPoint y: 287, endPoint x: 289, endPoint y: 281, distance: 9.4
click at [297, 288] on input "text" at bounding box center [374, 289] width 203 height 24
type input "No problem. I will send it now."
click at [476, 277] on button "submit" at bounding box center [489, 288] width 27 height 23
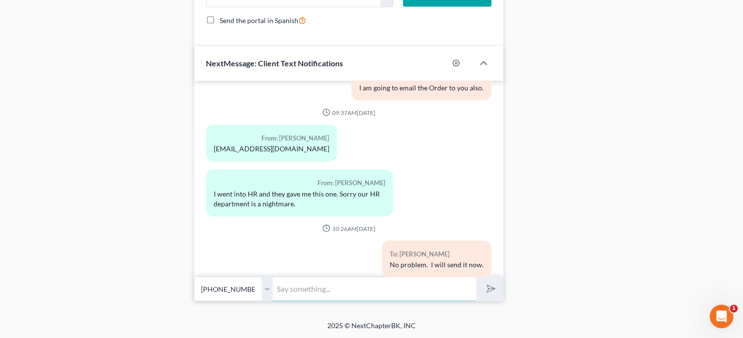
scroll to position [1058, 0]
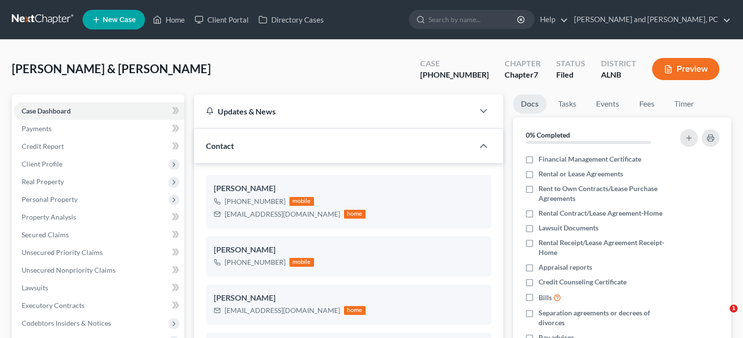
select select "6"
select select "0"
